Goal: Navigation & Orientation: Go to known website

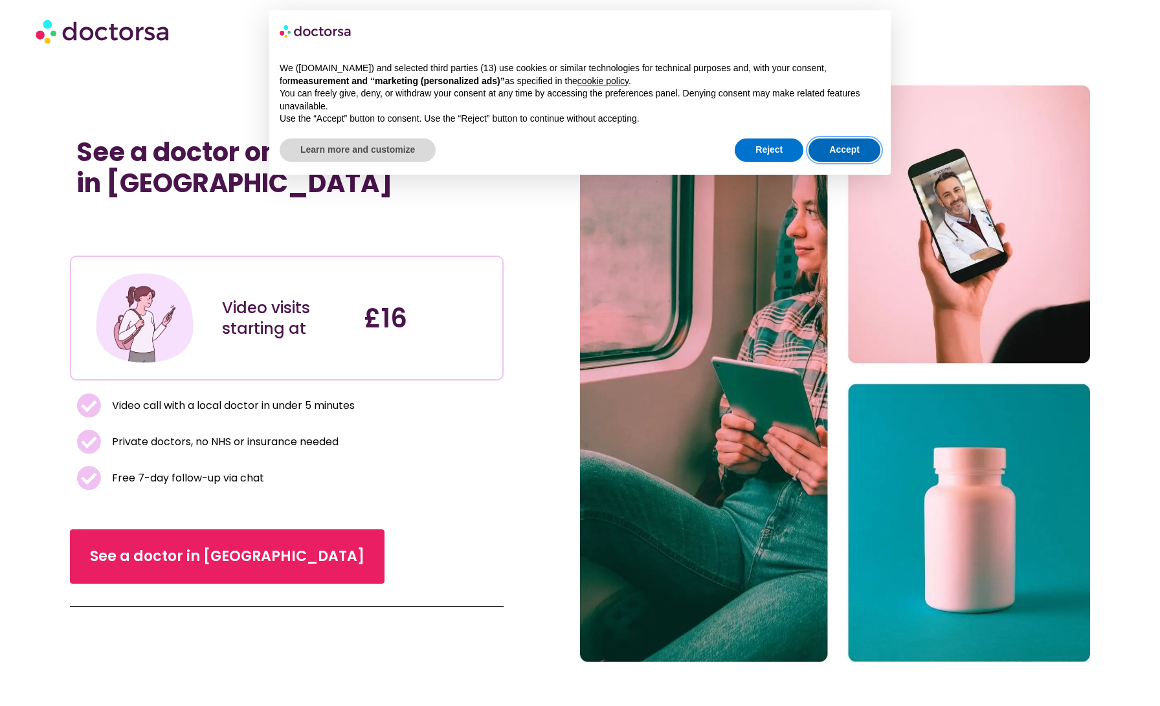
click at [836, 149] on button "Accept" at bounding box center [845, 150] width 72 height 23
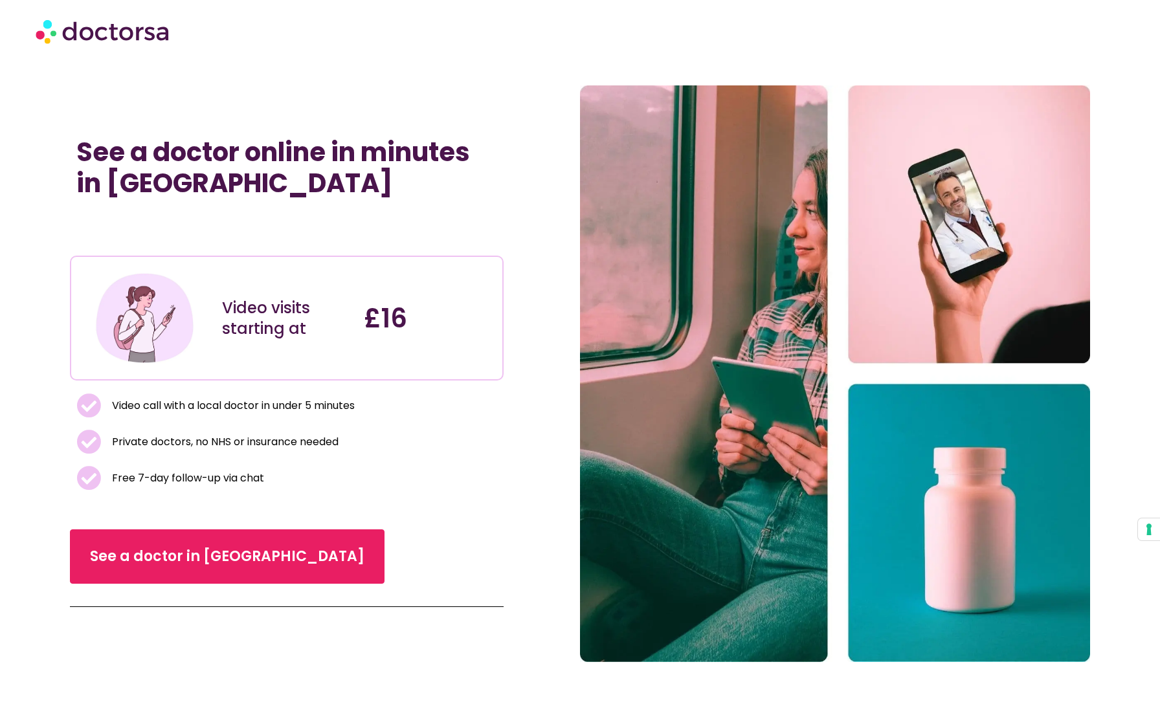
click at [129, 38] on img at bounding box center [104, 31] width 136 height 39
click at [1146, 524] on button "Your consent preferences for tracking technologies" at bounding box center [1149, 530] width 22 height 22
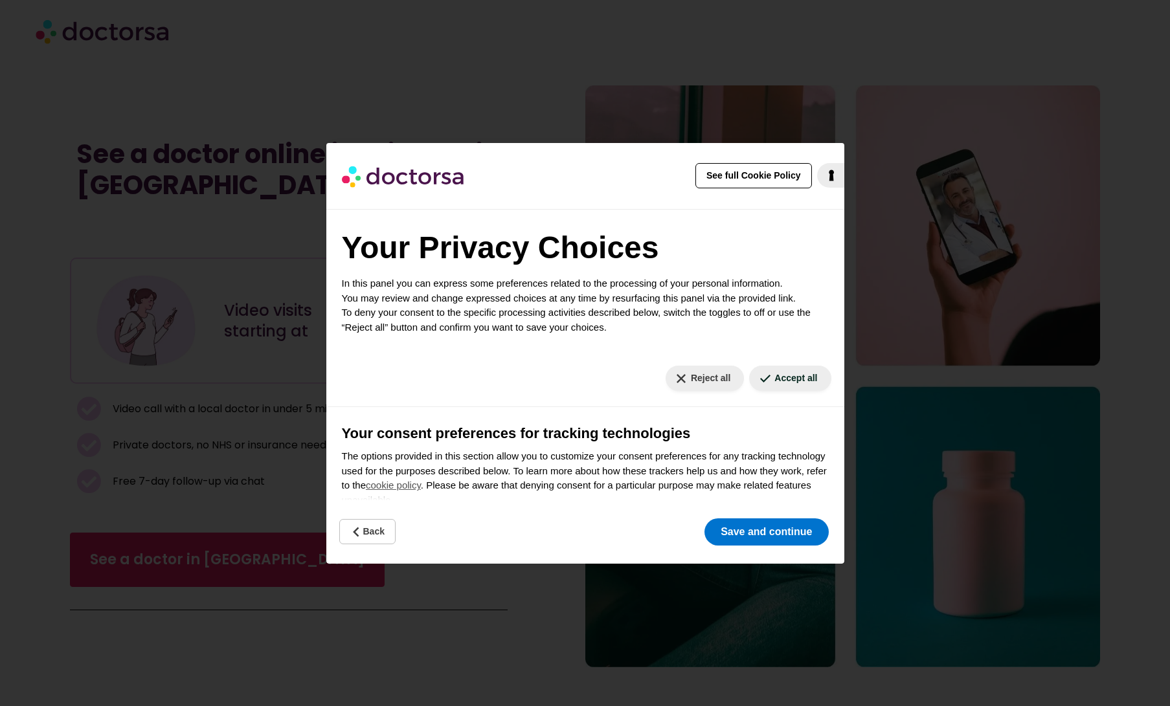
click at [989, 190] on div "See full Cookie Policy Cookie Policy Your Privacy Choices In this panel you can…" at bounding box center [585, 353] width 1170 height 706
